Goal: Find specific page/section: Find specific page/section

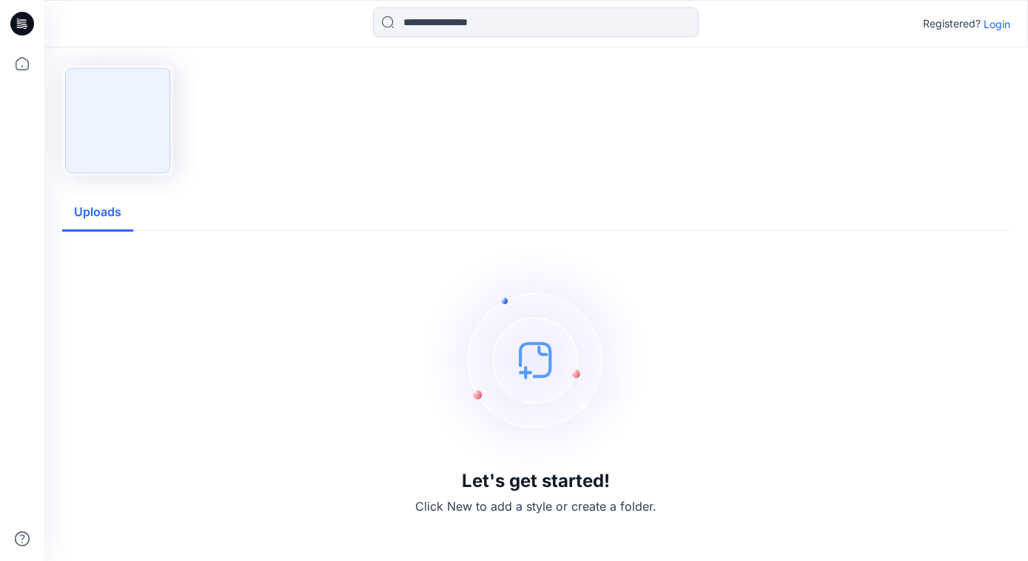
click at [1002, 25] on p "Login" at bounding box center [997, 24] width 27 height 16
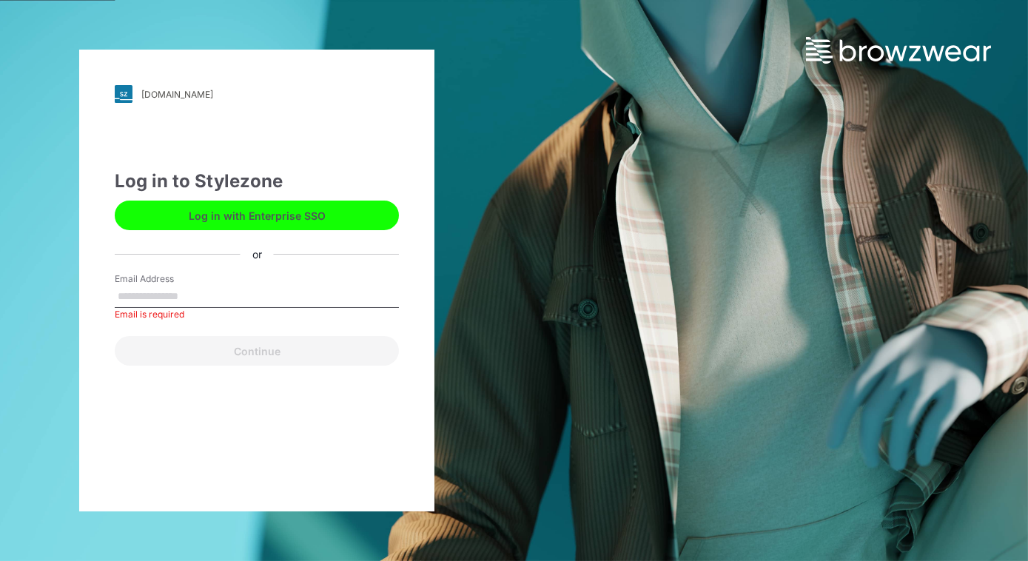
click at [158, 283] on label "Email Address" at bounding box center [167, 278] width 104 height 13
click at [158, 286] on input "Email Address" at bounding box center [257, 297] width 284 height 22
type input "**********"
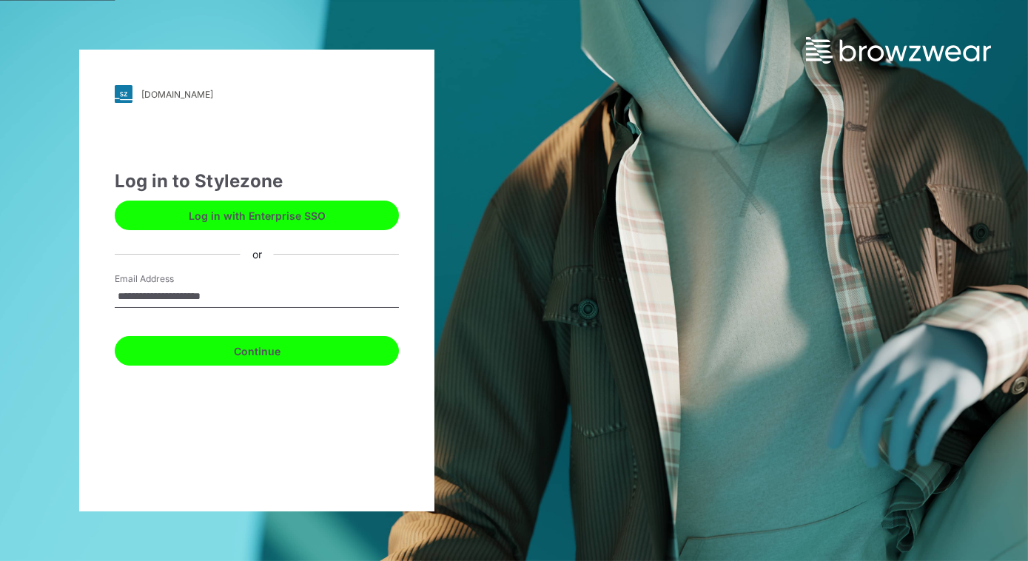
click at [256, 347] on button "Continue" at bounding box center [257, 351] width 284 height 30
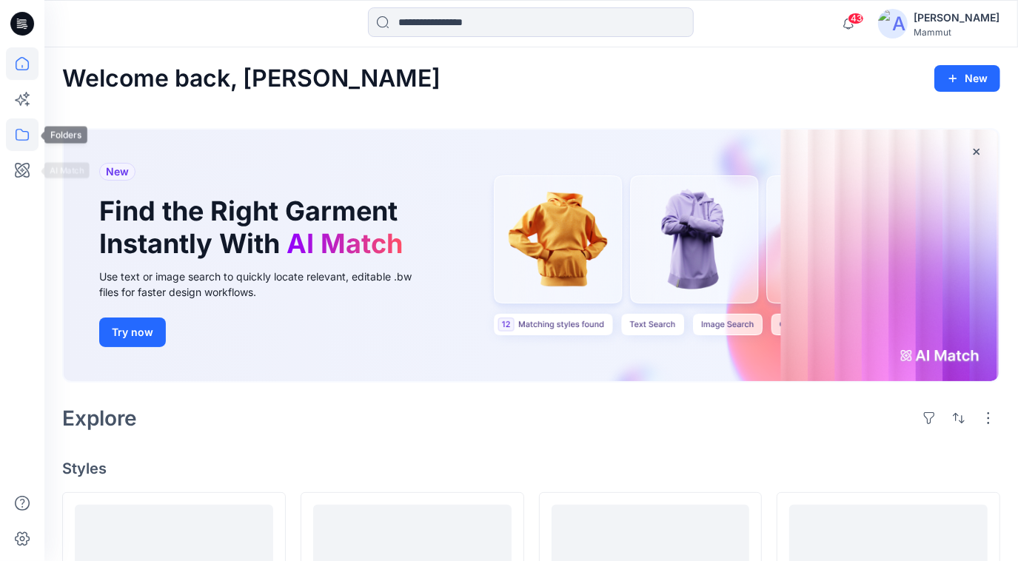
click at [19, 144] on icon at bounding box center [22, 134] width 33 height 33
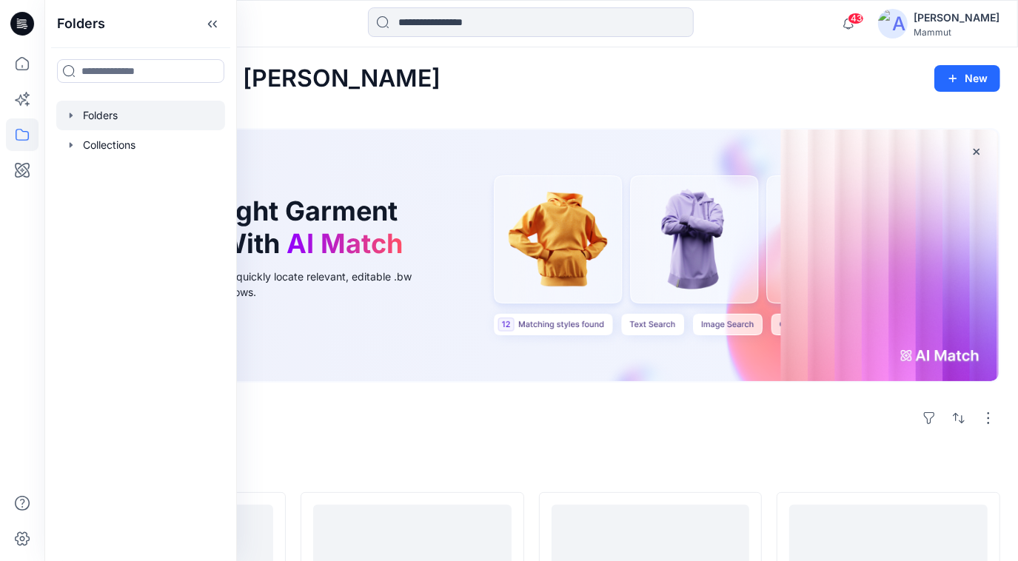
click at [96, 108] on div at bounding box center [140, 116] width 169 height 30
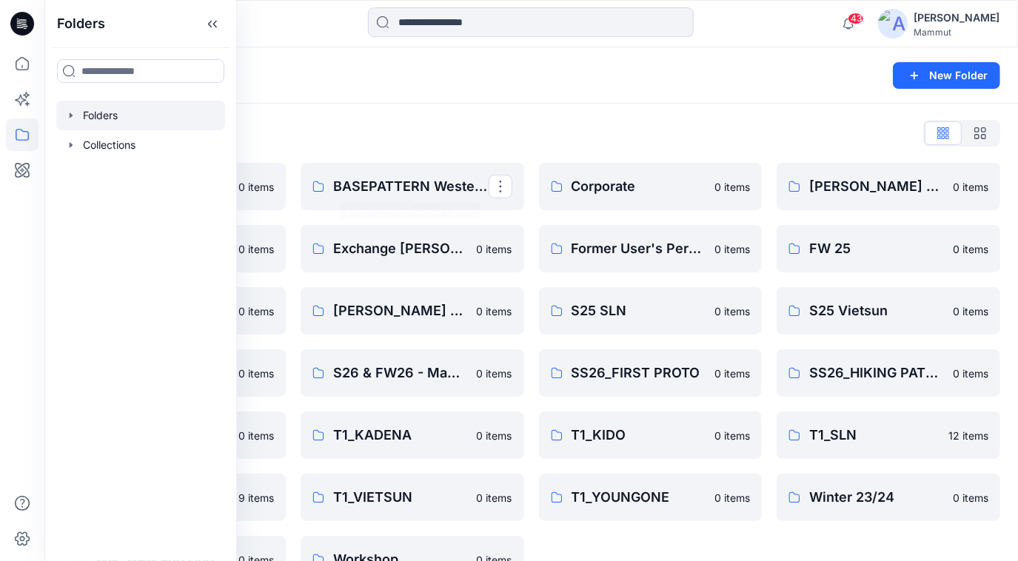
click at [426, 161] on div "Folders List BASEPATTERN Asia Fit 0 items Eiger6.0 0 items [PERSON_NAME] Person…" at bounding box center [530, 352] width 973 height 497
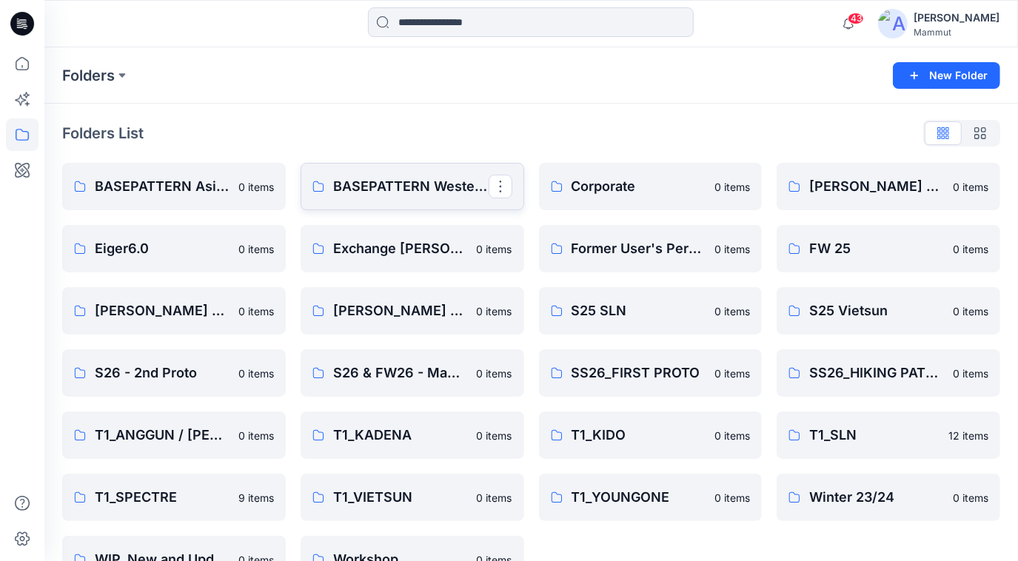
click at [424, 178] on p "BASEPATTERN Western Fit (NEW)" at bounding box center [410, 186] width 155 height 21
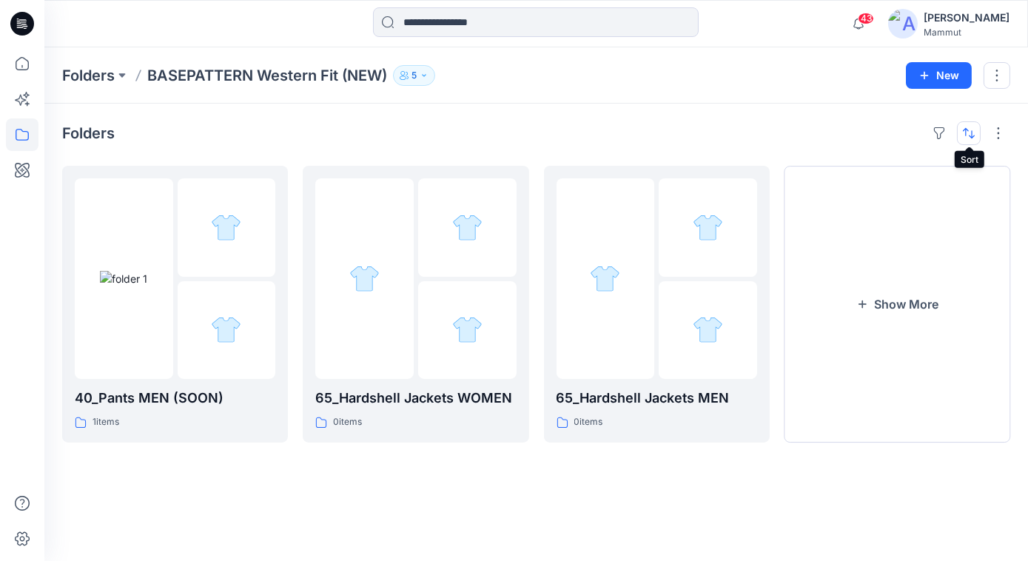
click at [970, 133] on button "button" at bounding box center [969, 133] width 24 height 24
click at [899, 199] on p "A to Z" at bounding box center [919, 204] width 93 height 16
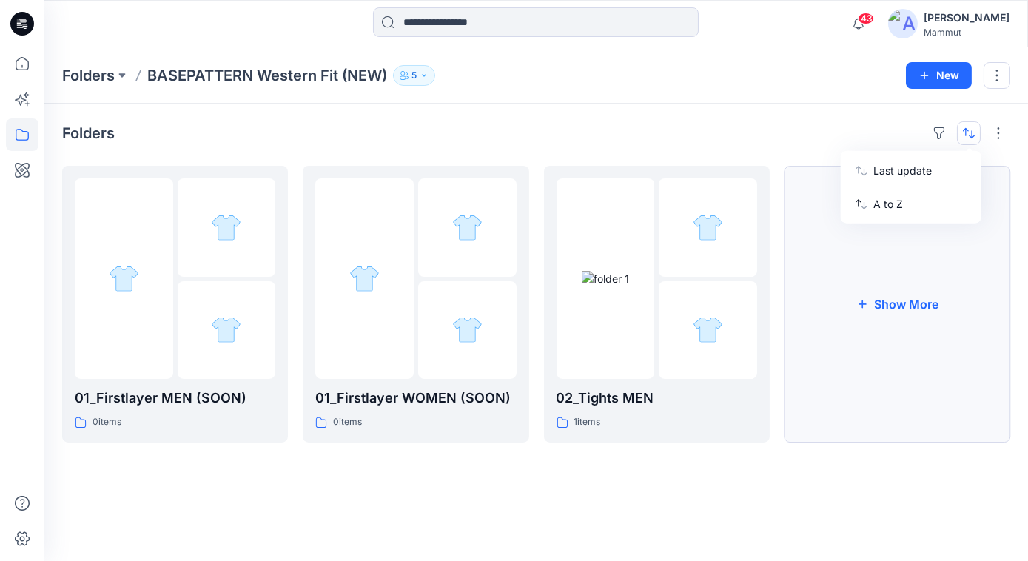
click at [887, 305] on button "Show More" at bounding box center [898, 304] width 226 height 277
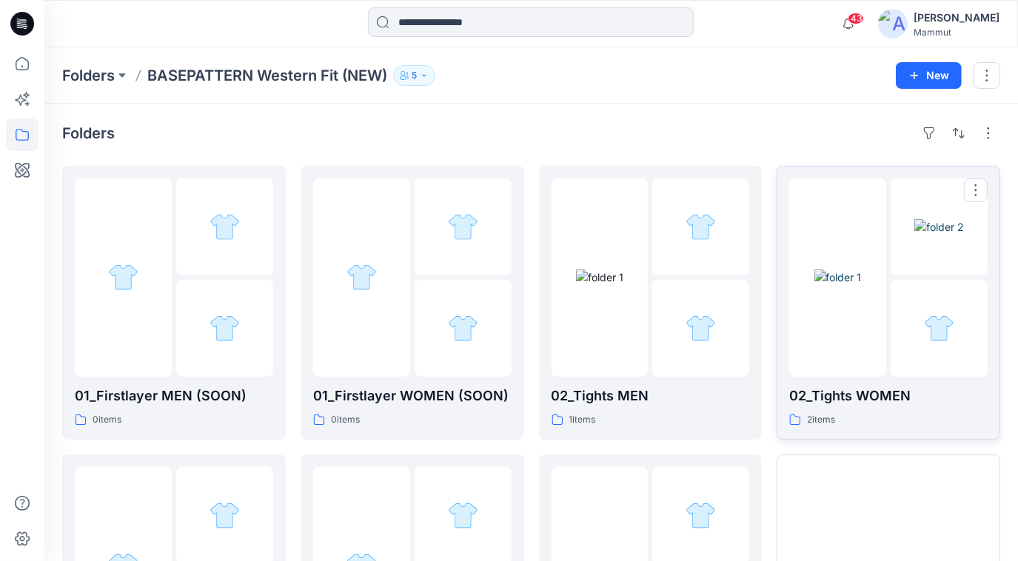
scroll to position [209, 0]
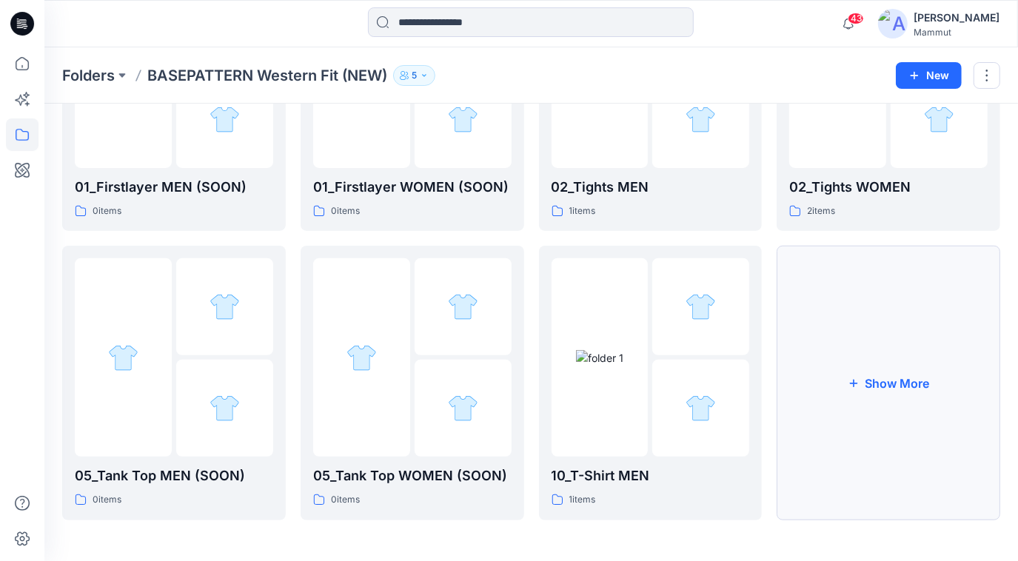
click at [860, 367] on button "Show More" at bounding box center [888, 383] width 224 height 274
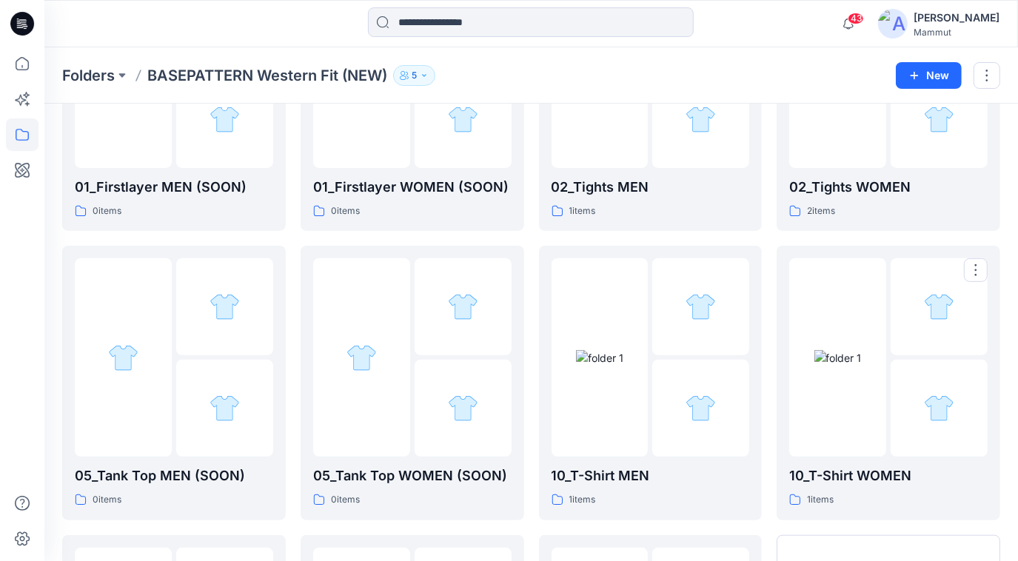
scroll to position [497, 0]
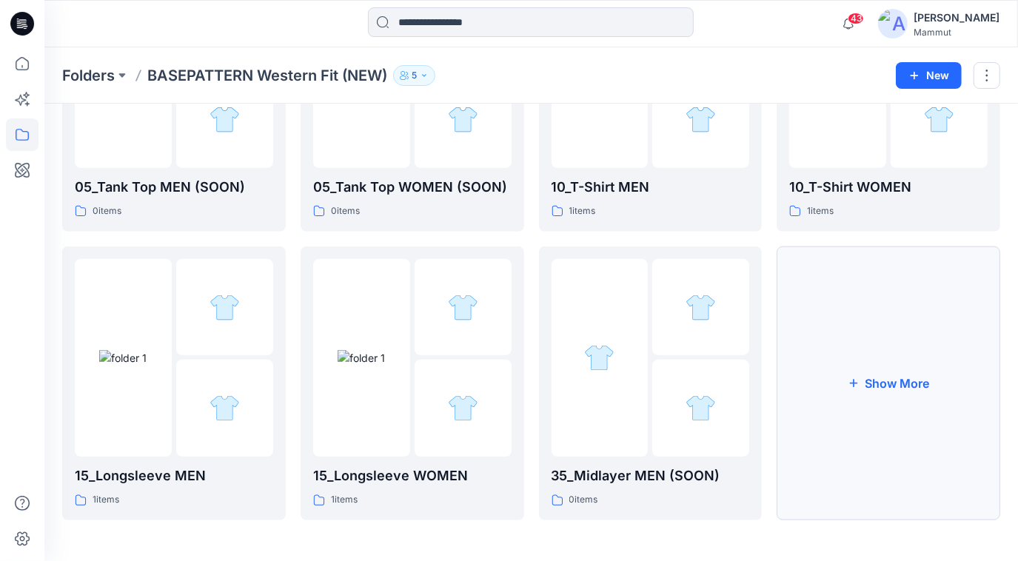
click at [859, 363] on button "Show More" at bounding box center [888, 383] width 224 height 274
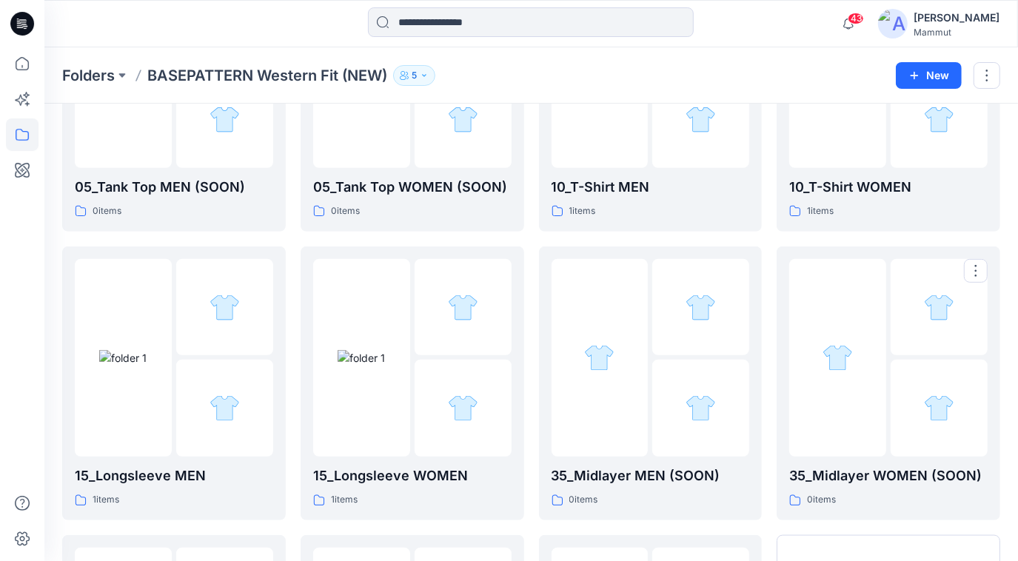
scroll to position [786, 0]
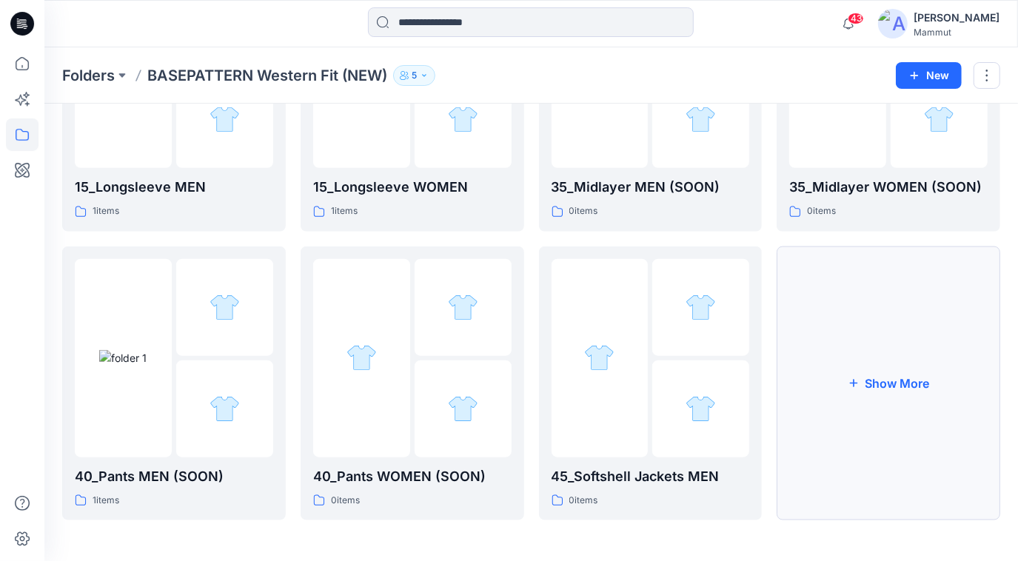
click at [860, 362] on button "Show More" at bounding box center [888, 383] width 224 height 274
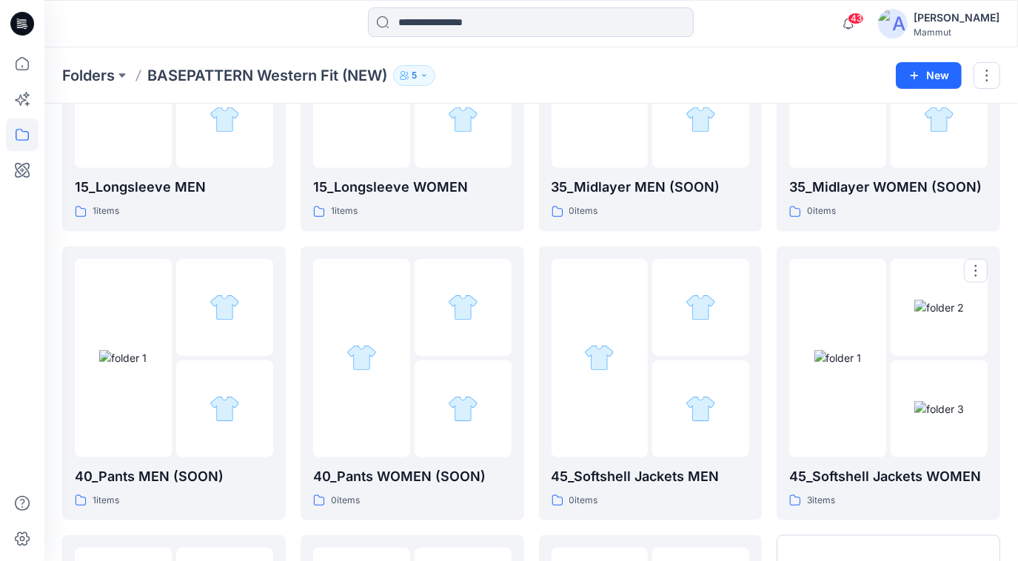
scroll to position [1075, 0]
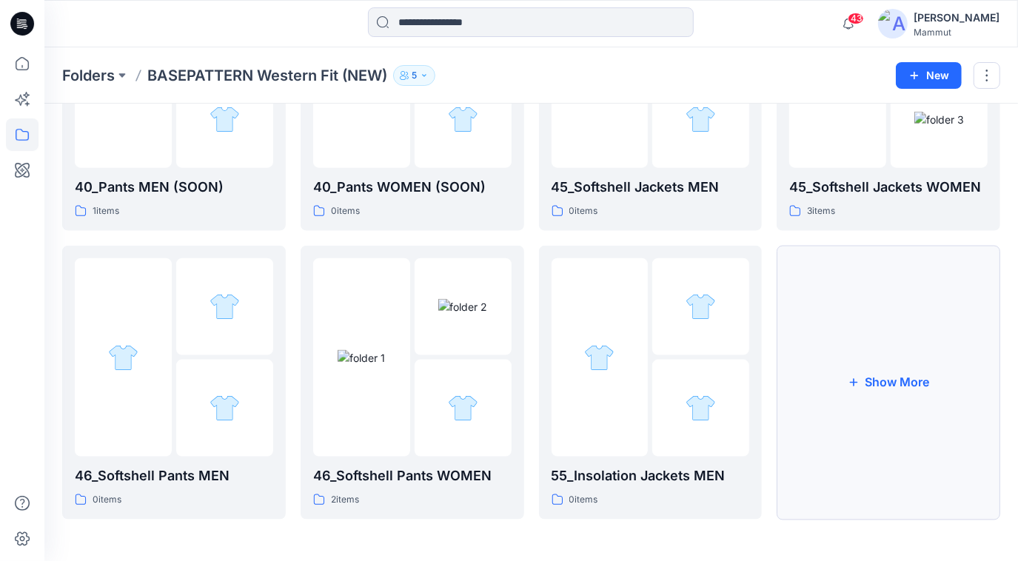
click at [862, 360] on button "Show More" at bounding box center [888, 383] width 224 height 274
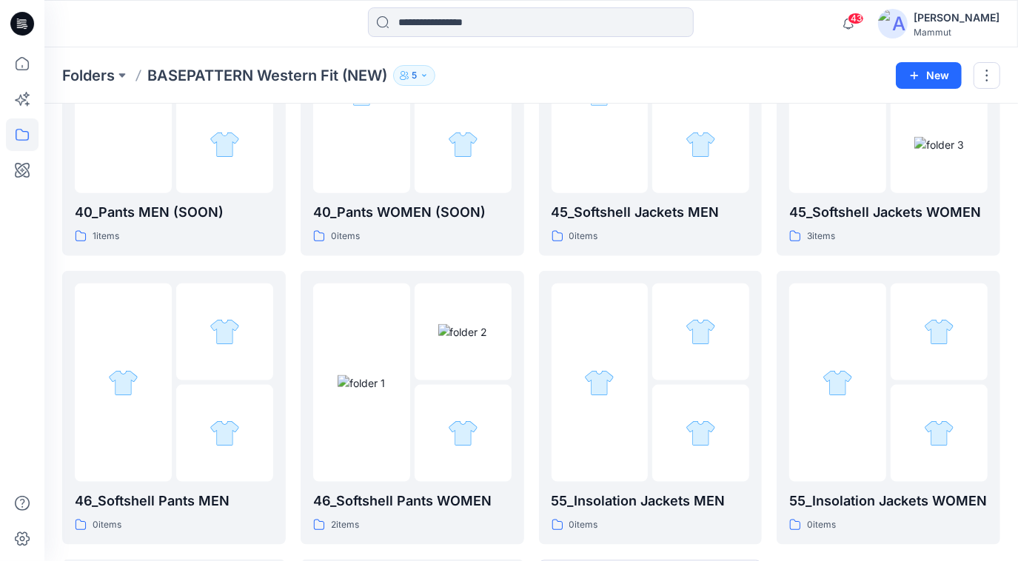
scroll to position [1364, 0]
